Goal: Task Accomplishment & Management: Complete application form

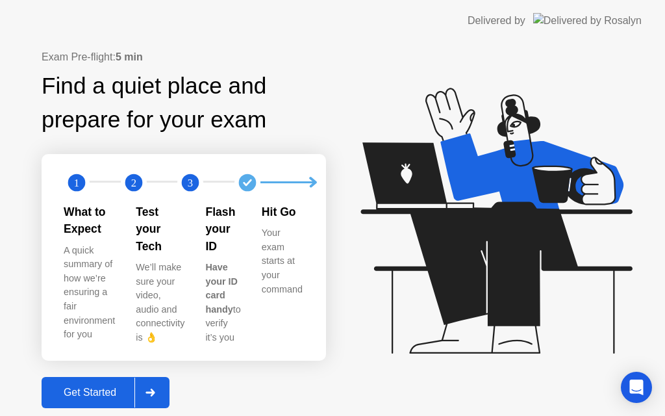
click at [119, 386] on div "Get Started" at bounding box center [89, 392] width 89 height 12
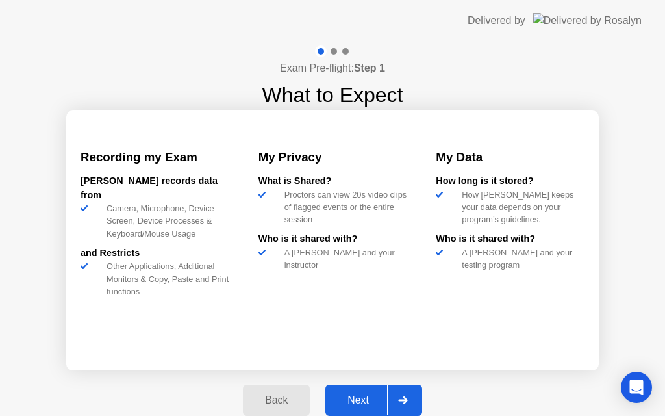
click at [362, 399] on div "Next" at bounding box center [358, 400] width 58 height 12
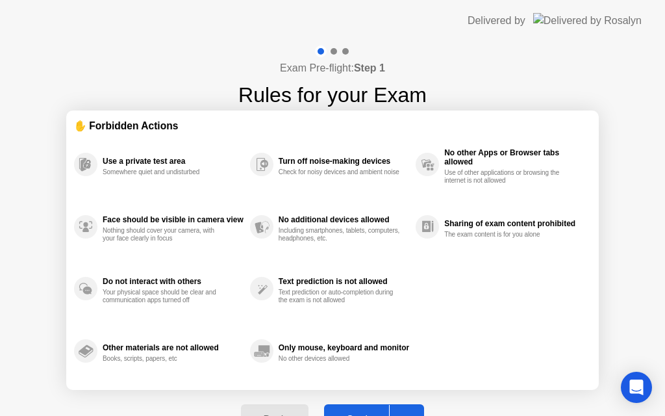
click at [367, 408] on button "Got it" at bounding box center [374, 419] width 100 height 31
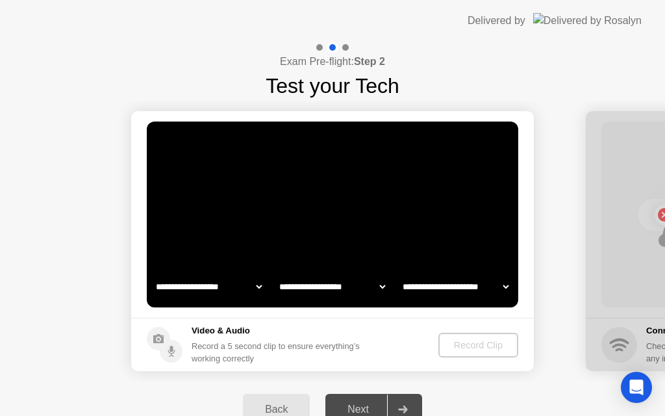
select select "**********"
select select "*******"
click at [466, 344] on div "Record Clip" at bounding box center [478, 345] width 69 height 10
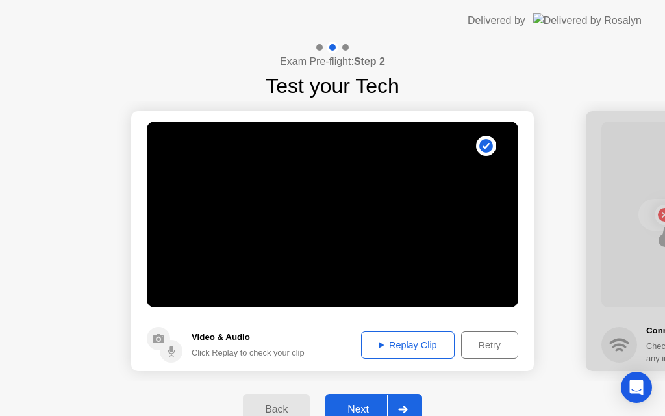
click at [358, 403] on div "Next" at bounding box center [358, 409] width 58 height 12
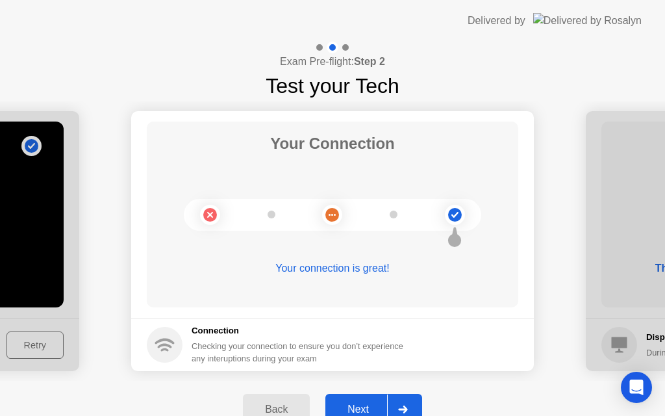
click at [365, 403] on div "Next" at bounding box center [358, 409] width 58 height 12
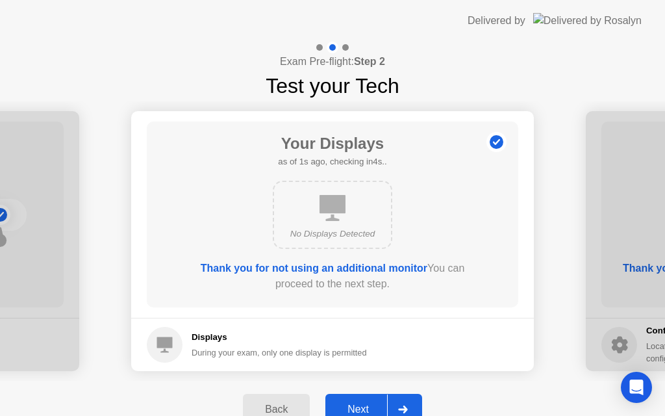
click at [365, 403] on div "Next" at bounding box center [358, 409] width 58 height 12
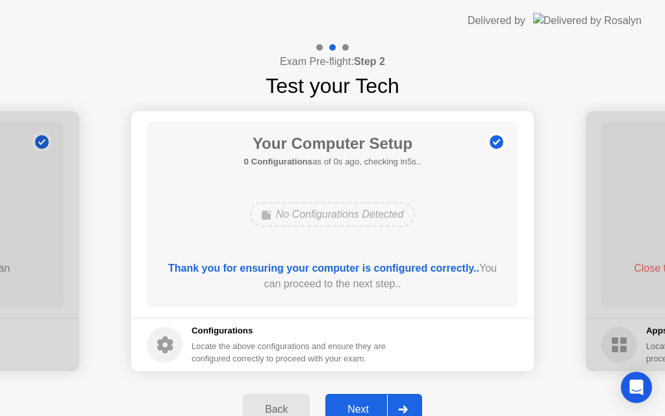
click at [365, 403] on div "Next" at bounding box center [358, 409] width 58 height 12
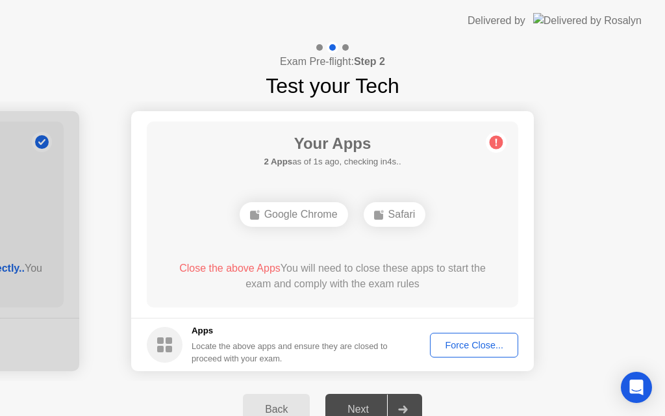
click at [459, 342] on div "Force Close..." at bounding box center [473, 345] width 79 height 10
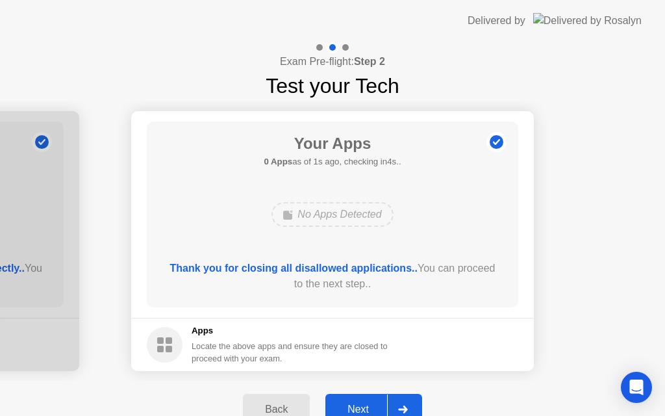
click at [362, 405] on div "Next" at bounding box center [358, 409] width 58 height 12
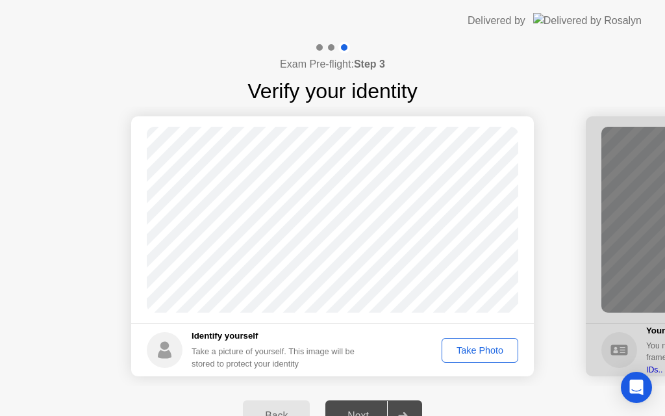
click at [474, 351] on div "Take Photo" at bounding box center [480, 350] width 68 height 10
click at [376, 414] on div "Next" at bounding box center [358, 416] width 58 height 12
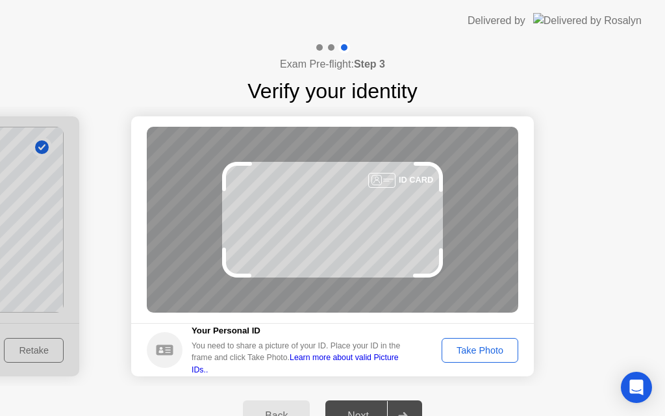
click at [469, 355] on div "Take Photo" at bounding box center [480, 350] width 68 height 10
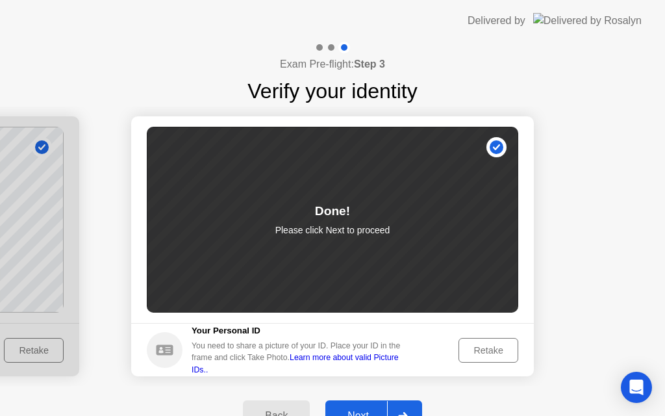
click at [356, 411] on div "Next" at bounding box center [358, 416] width 58 height 12
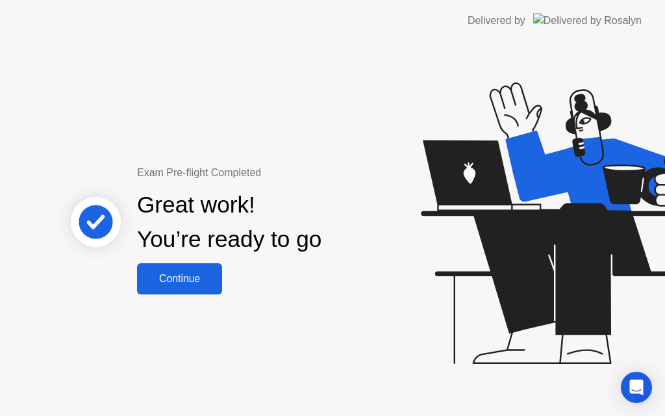
click at [176, 281] on div "Continue" at bounding box center [179, 279] width 77 height 12
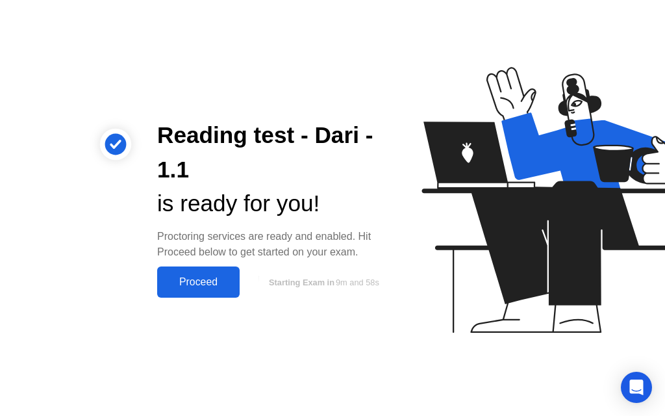
click at [197, 285] on div "Proceed" at bounding box center [198, 282] width 75 height 12
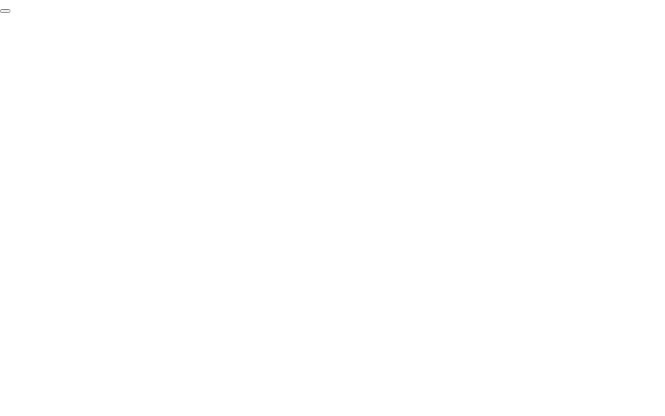
click div "End Proctoring Session"
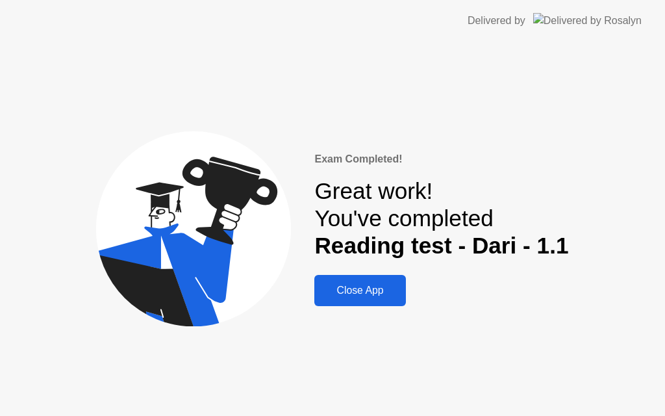
click at [351, 301] on button "Close App" at bounding box center [359, 290] width 91 height 31
